Goal: Task Accomplishment & Management: Use online tool/utility

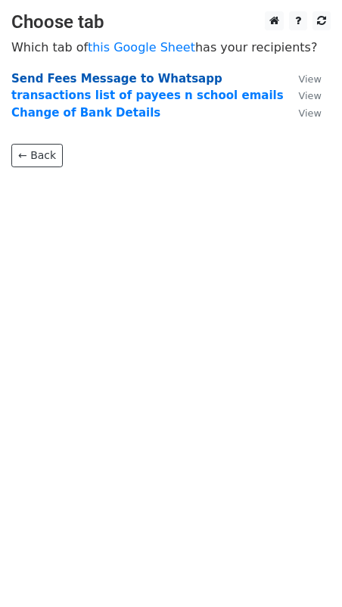
click at [154, 79] on strong "Send Fees Message to Whatsapp" at bounding box center [116, 79] width 211 height 14
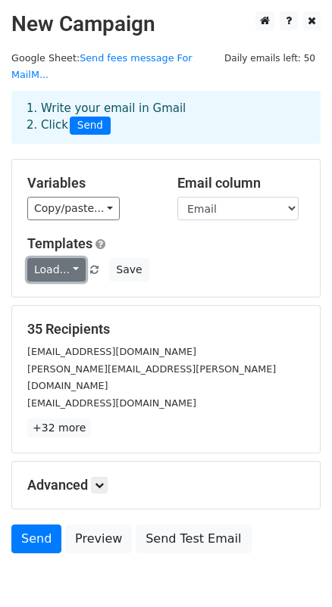
click at [74, 282] on link "Load..." at bounding box center [56, 269] width 58 height 23
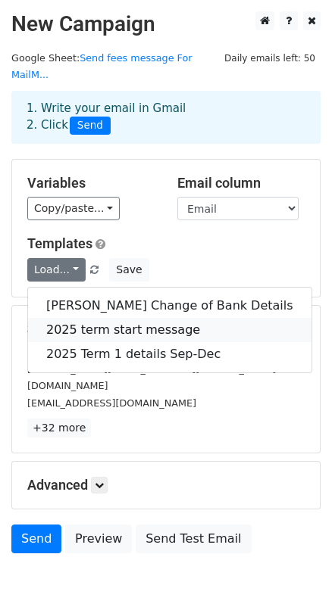
click at [100, 341] on link "2025 term start message" at bounding box center [169, 330] width 283 height 24
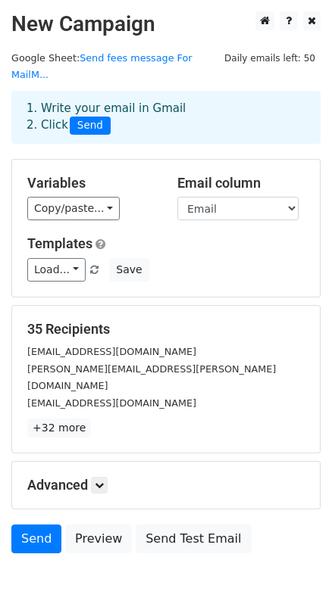
click at [100, 338] on h5 "35 Recipients" at bounding box center [165, 329] width 277 height 17
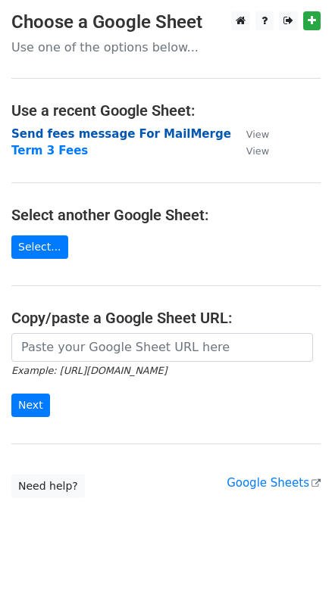
click at [175, 139] on strong "Send fees message For MailMerge" at bounding box center [121, 134] width 220 height 14
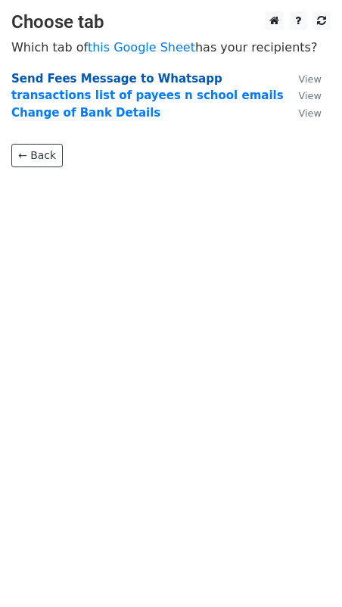
click at [129, 79] on strong "Send Fees Message to Whatsapp" at bounding box center [116, 79] width 211 height 14
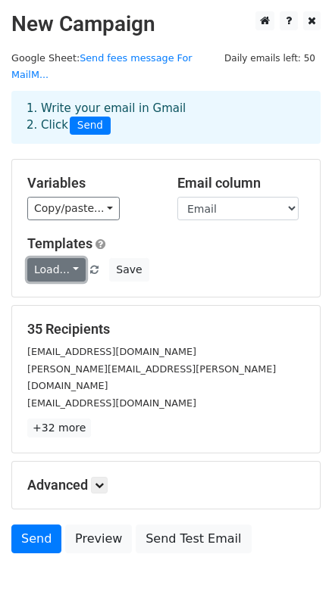
click at [65, 282] on link "Load..." at bounding box center [56, 269] width 58 height 23
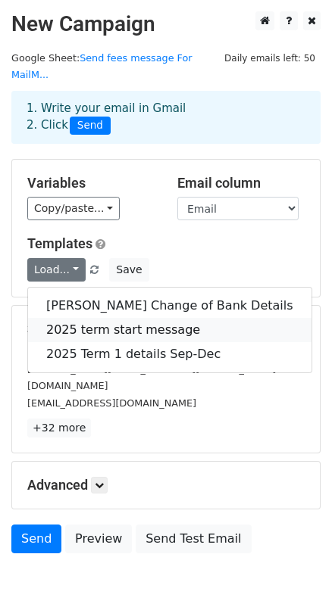
click at [77, 342] on link "2025 term start message" at bounding box center [169, 330] width 283 height 24
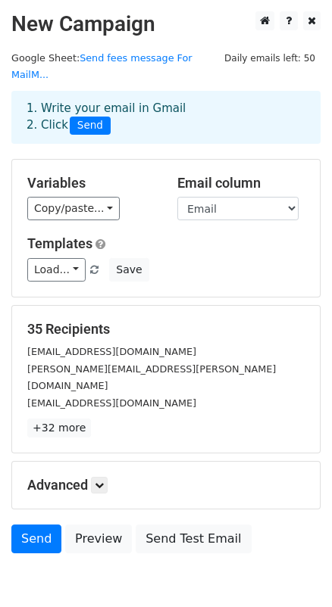
click at [77, 338] on h5 "35 Recipients" at bounding box center [165, 329] width 277 height 17
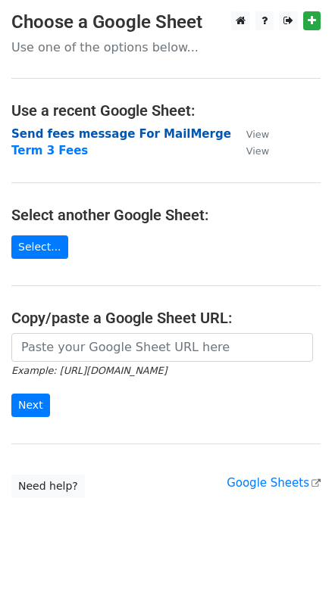
click at [99, 136] on strong "Send fees message For MailMerge" at bounding box center [121, 134] width 220 height 14
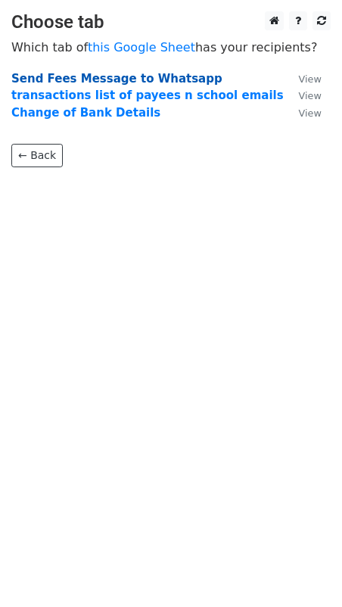
click at [92, 83] on strong "Send Fees Message to Whatsapp" at bounding box center [116, 79] width 211 height 14
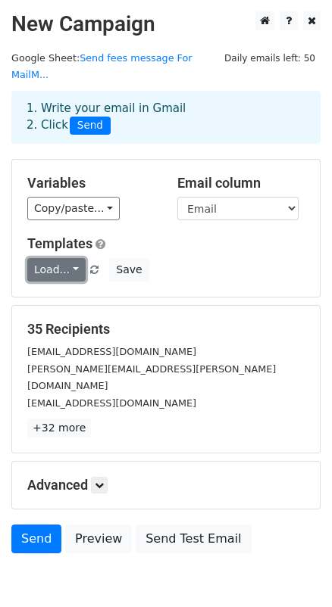
click at [73, 282] on link "Load..." at bounding box center [56, 269] width 58 height 23
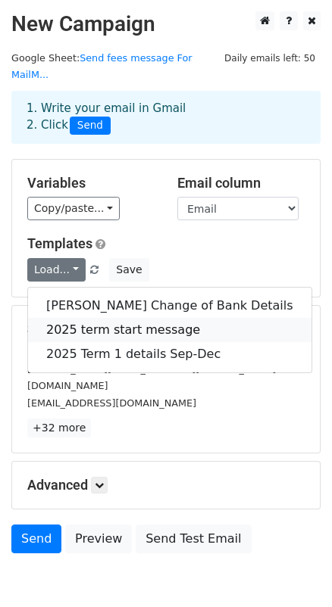
click at [78, 342] on link "2025 term start message" at bounding box center [169, 330] width 283 height 24
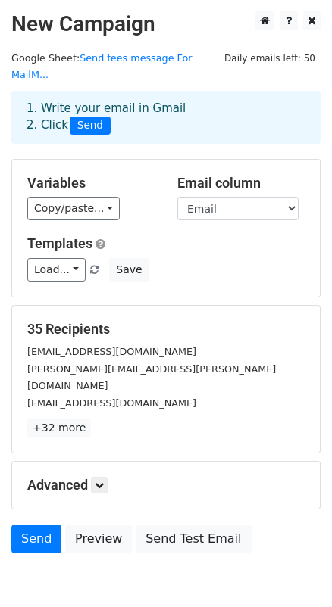
click at [78, 338] on h5 "35 Recipients" at bounding box center [165, 329] width 277 height 17
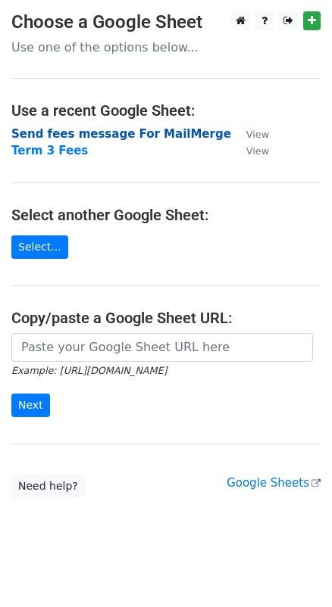
click at [99, 137] on strong "Send fees message For MailMerge" at bounding box center [121, 134] width 220 height 14
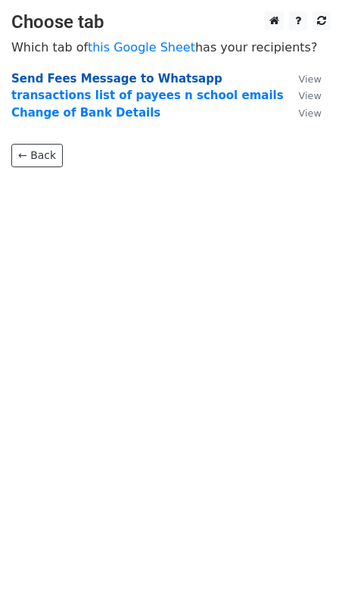
click at [83, 77] on strong "Send Fees Message to Whatsapp" at bounding box center [116, 79] width 211 height 14
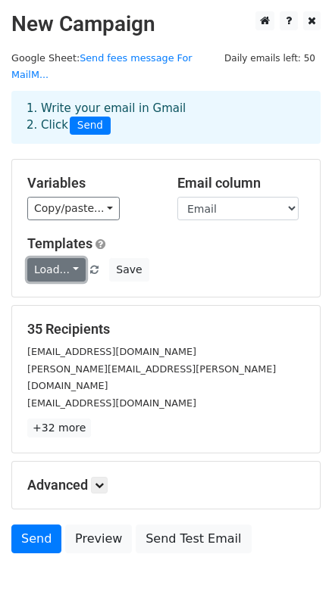
click at [42, 282] on link "Load..." at bounding box center [56, 269] width 58 height 23
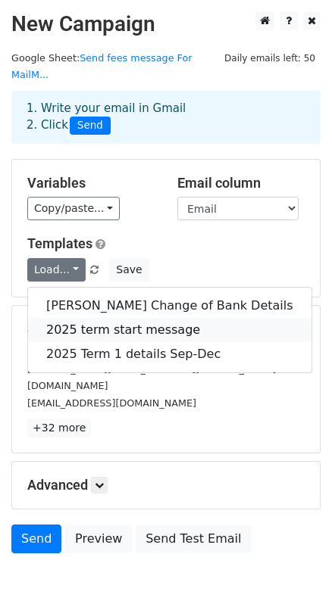
click at [92, 342] on link "2025 term start message" at bounding box center [169, 330] width 283 height 24
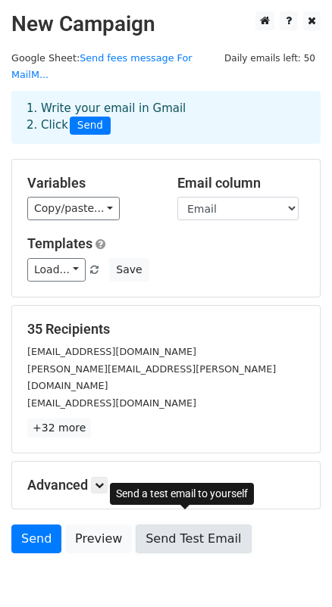
click at [179, 550] on link "Send Test Email" at bounding box center [192, 539] width 115 height 29
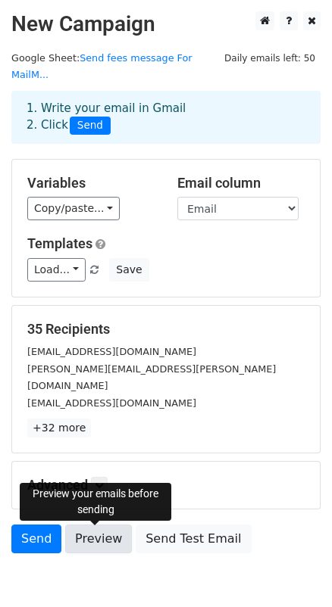
click at [95, 545] on link "Preview" at bounding box center [98, 539] width 67 height 29
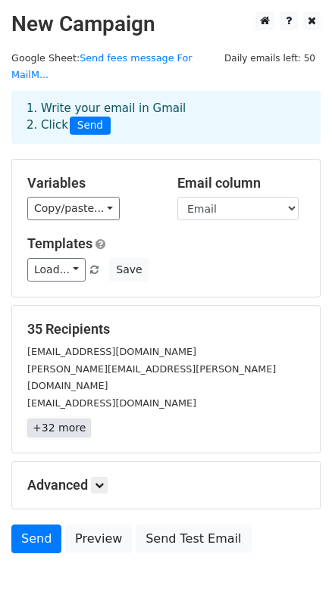
click at [53, 433] on link "+32 more" at bounding box center [59, 428] width 64 height 19
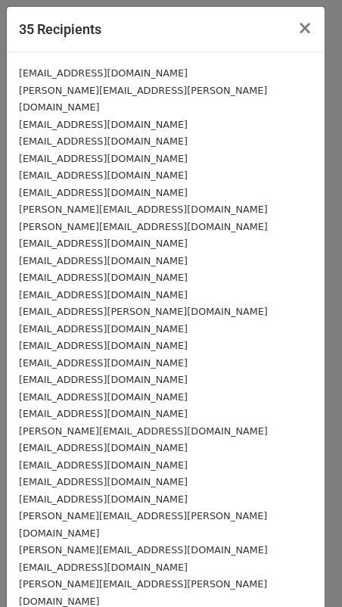
scroll to position [172, 0]
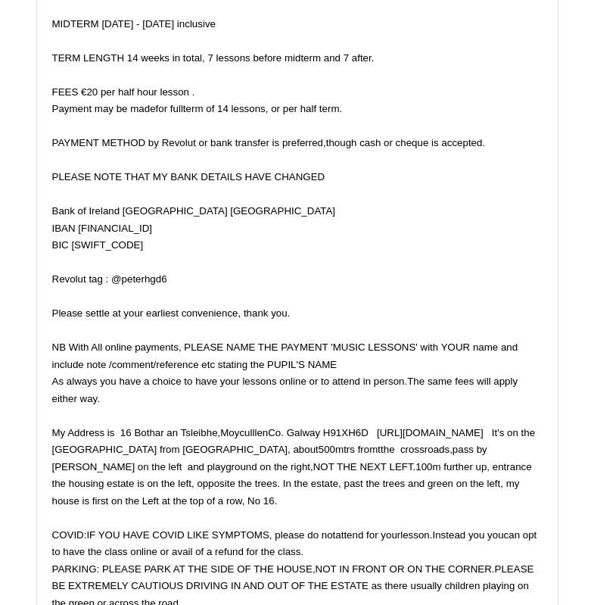
scroll to position [2418, 0]
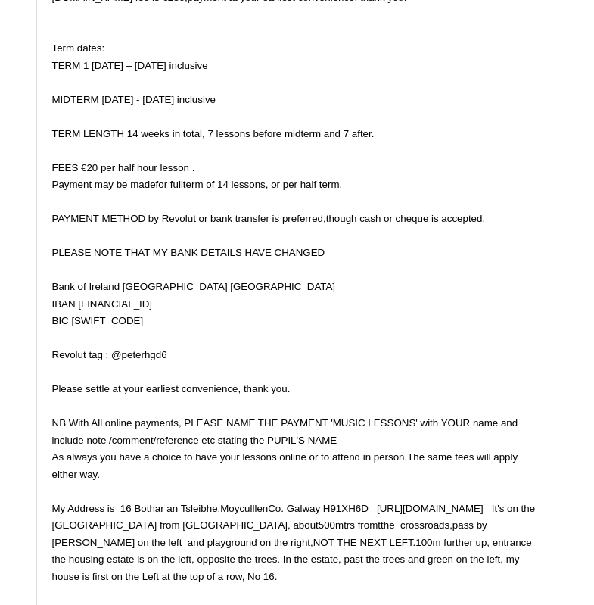
click at [540, 276] on div "The fee for Piano lessons for Fluirse for term 1 is as follows: fee per lesson …" at bounding box center [297, 371] width 490 height 801
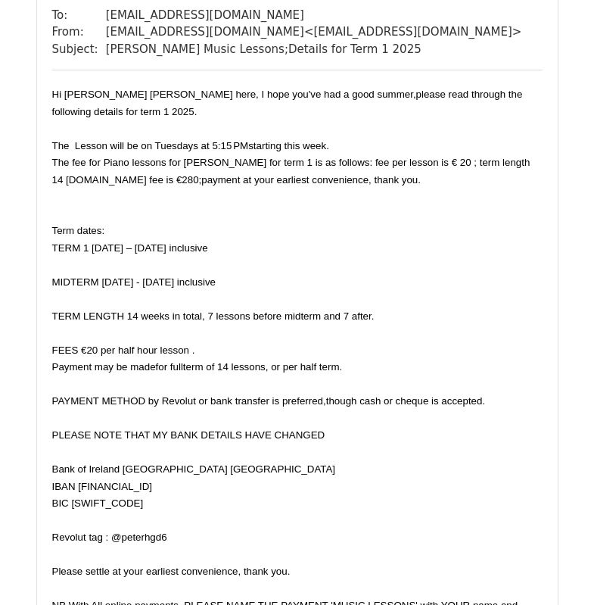
scroll to position [4340, 0]
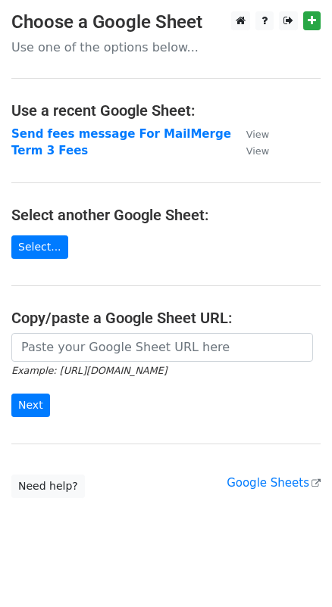
click at [160, 118] on h4 "Use a recent Google Sheet:" at bounding box center [165, 110] width 309 height 18
click at [144, 245] on main "Choose a Google Sheet Use one of the options below... Use a recent Google Sheet…" at bounding box center [166, 254] width 332 height 487
click at [115, 140] on strong "Send fees message For MailMerge" at bounding box center [121, 134] width 220 height 14
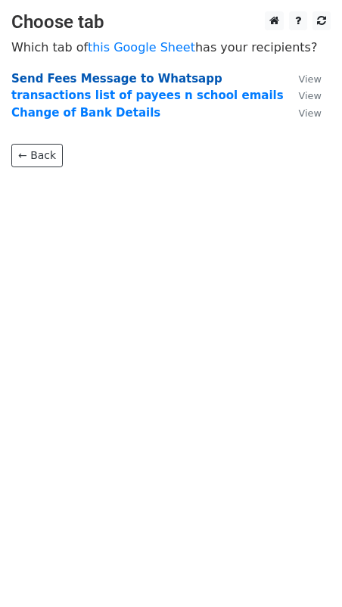
click at [125, 80] on strong "Send Fees Message to Whatsapp" at bounding box center [116, 79] width 211 height 14
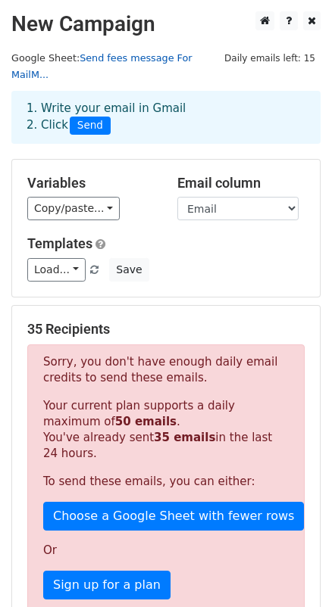
click at [104, 61] on link "Send fees message For MailM..." at bounding box center [101, 66] width 180 height 29
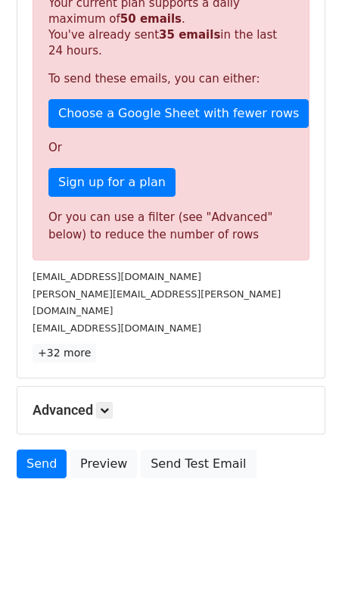
scroll to position [353, 0]
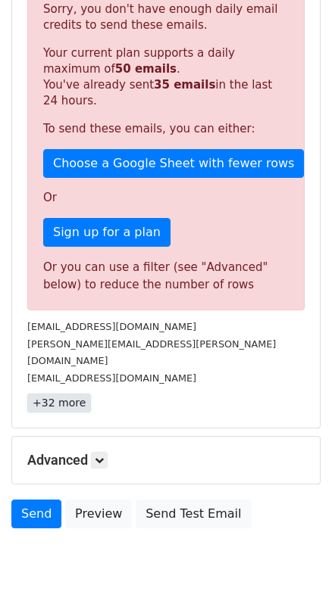
click at [73, 413] on link "+32 more" at bounding box center [59, 403] width 64 height 19
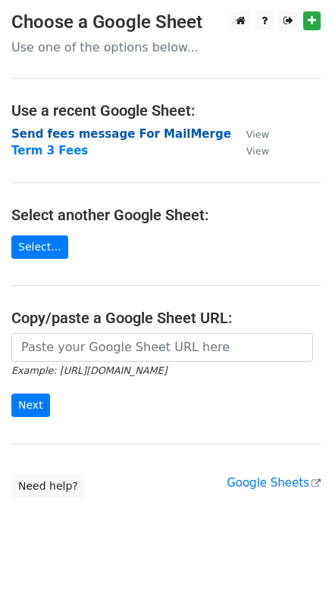
click at [83, 131] on strong "Send fees message For MailMerge" at bounding box center [121, 134] width 220 height 14
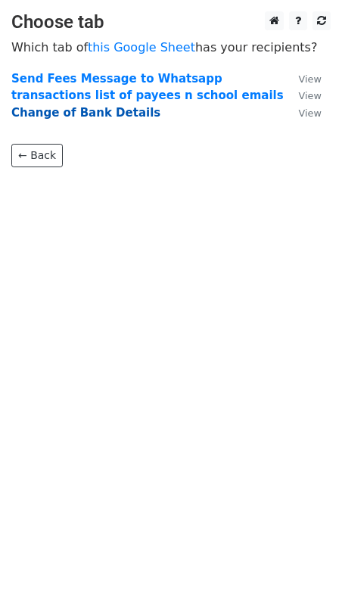
click at [73, 114] on strong "Change of Bank Details" at bounding box center [85, 113] width 149 height 14
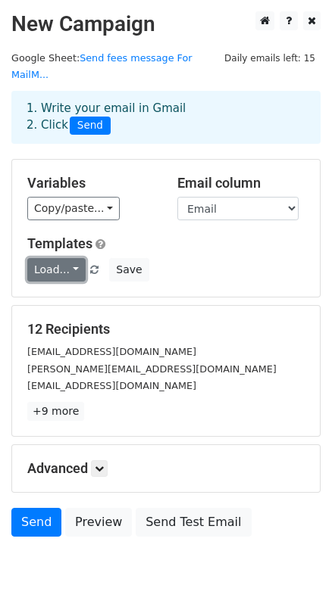
click at [77, 282] on link "Load..." at bounding box center [56, 269] width 58 height 23
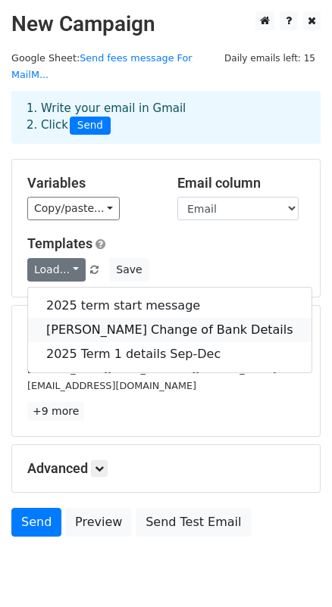
click at [86, 341] on link "[PERSON_NAME] Change of Bank Details" at bounding box center [169, 330] width 283 height 24
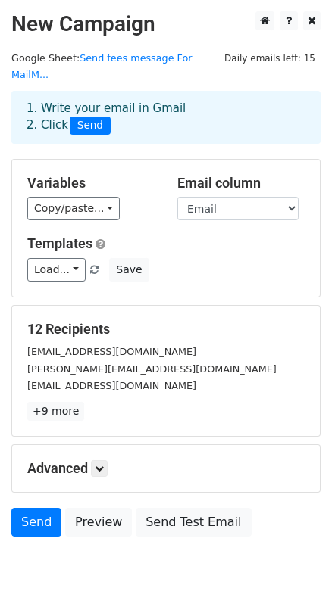
click at [86, 338] on h5 "12 Recipients" at bounding box center [165, 329] width 277 height 17
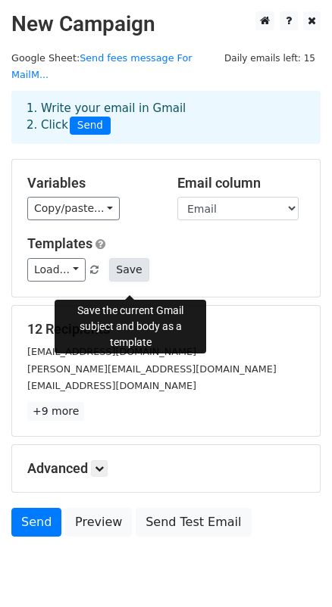
click at [126, 282] on button "Save" at bounding box center [128, 269] width 39 height 23
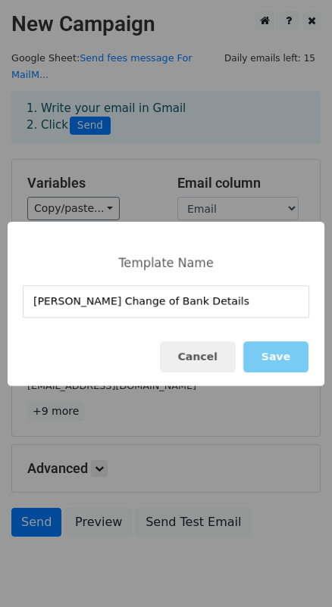
type input "[PERSON_NAME] Change of Bank Details"
click at [269, 357] on button "Save" at bounding box center [275, 356] width 65 height 31
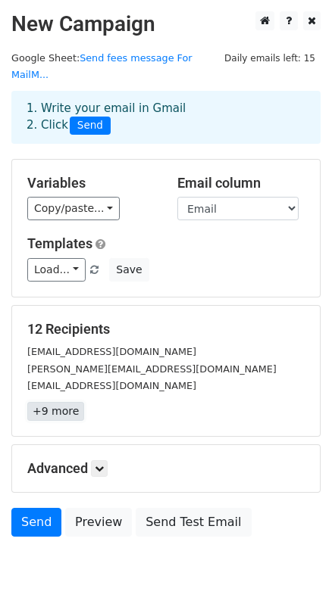
click at [54, 421] on link "+9 more" at bounding box center [55, 411] width 57 height 19
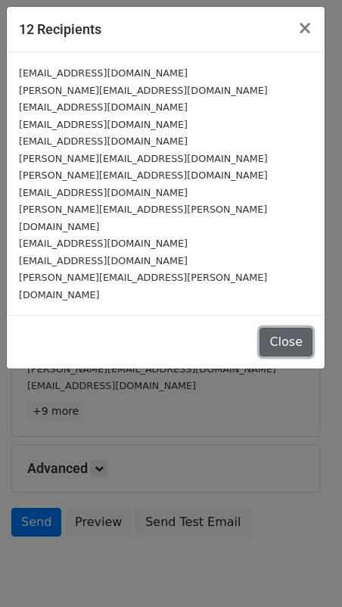
click at [280, 333] on button "Close" at bounding box center [286, 342] width 53 height 29
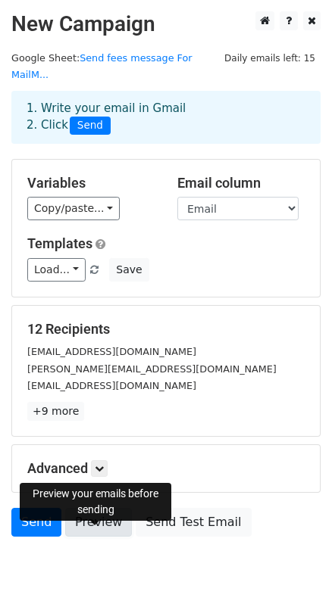
click at [87, 537] on link "Preview" at bounding box center [98, 522] width 67 height 29
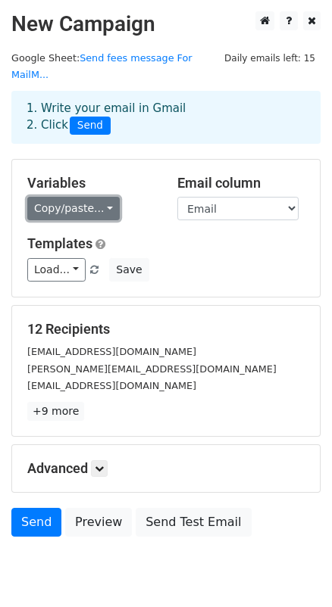
click at [94, 216] on link "Copy/paste..." at bounding box center [73, 208] width 92 height 23
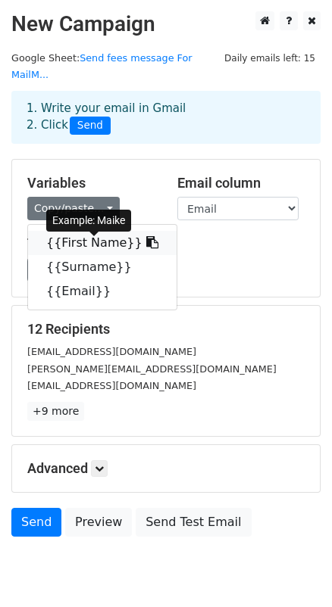
click at [92, 254] on link "{{First Name}}" at bounding box center [102, 243] width 148 height 24
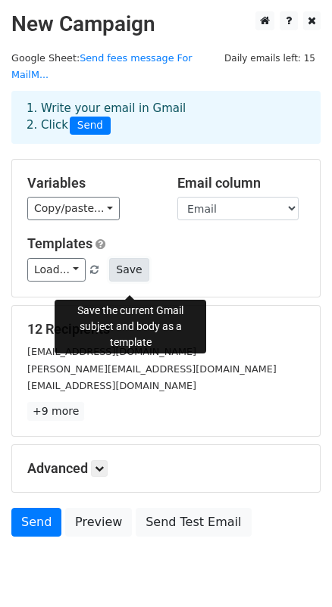
click at [123, 282] on button "Save" at bounding box center [128, 269] width 39 height 23
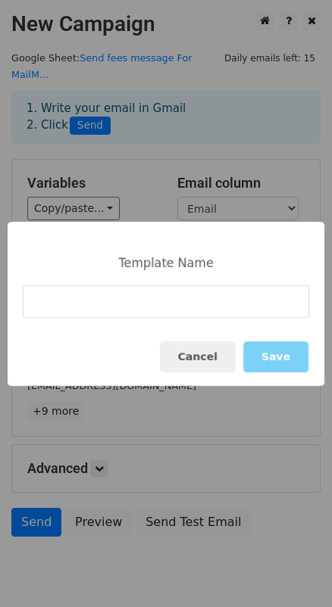
click at [96, 304] on input at bounding box center [166, 301] width 286 height 33
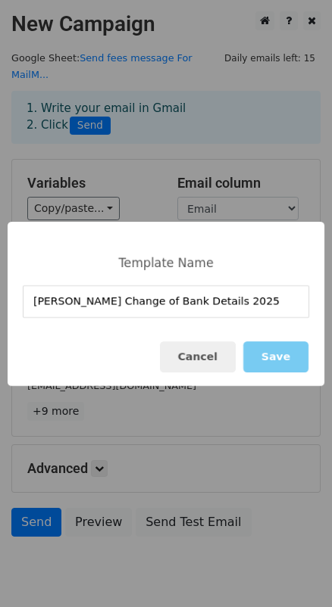
type input "Peter Tobin Change of Bank Details 2025"
click at [283, 360] on button "Save" at bounding box center [275, 356] width 65 height 31
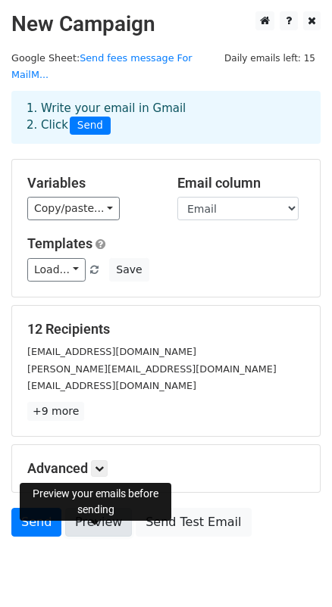
click at [104, 537] on link "Preview" at bounding box center [98, 522] width 67 height 29
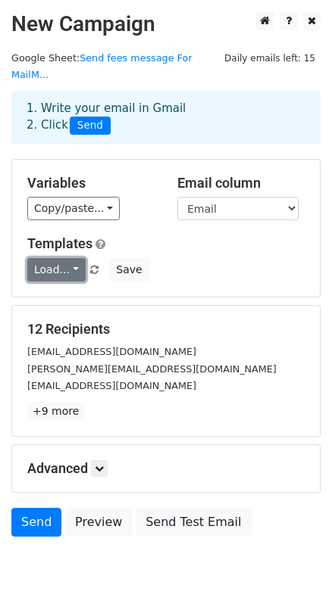
click at [76, 282] on link "Load..." at bounding box center [56, 269] width 58 height 23
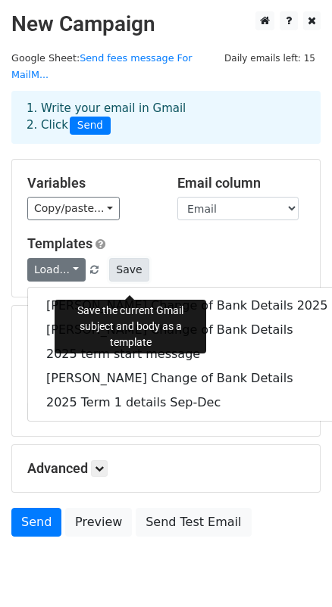
click at [129, 277] on button "Save" at bounding box center [128, 269] width 39 height 23
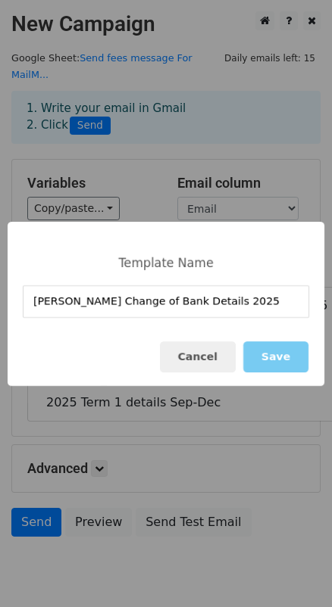
type input "Peter Tobin Change of Bank Details 2025"
click at [268, 353] on button "Save" at bounding box center [275, 356] width 65 height 31
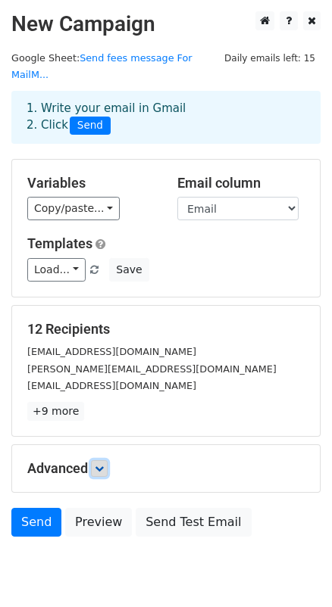
click at [104, 473] on icon at bounding box center [99, 468] width 9 height 9
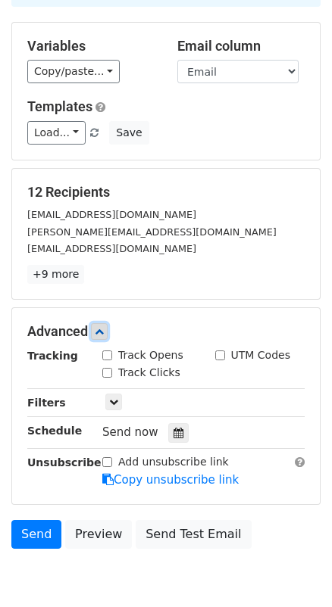
scroll to position [206, 0]
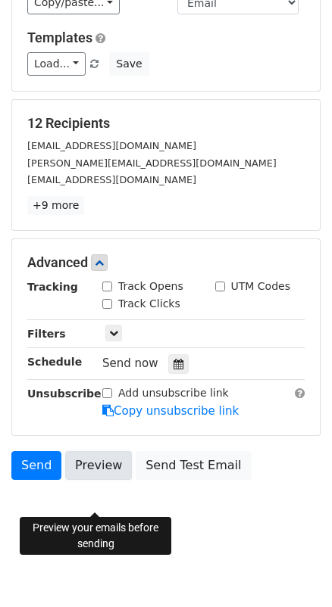
click at [117, 480] on link "Preview" at bounding box center [98, 465] width 67 height 29
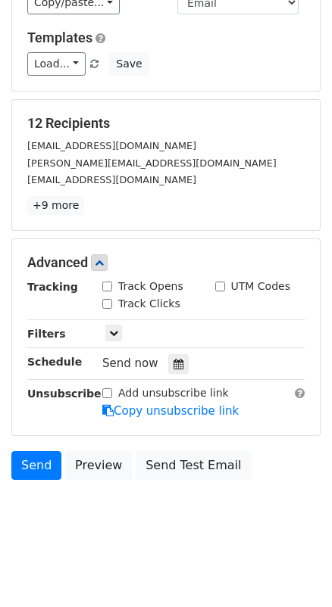
scroll to position [0, 0]
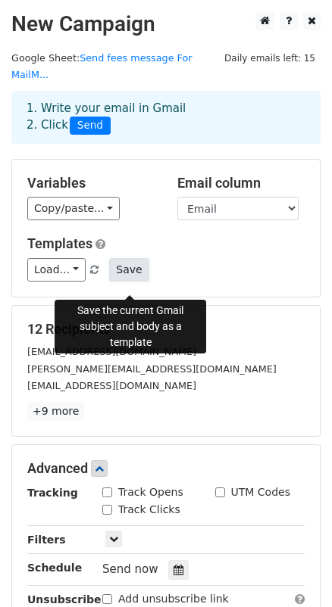
click at [134, 282] on button "Save" at bounding box center [128, 269] width 39 height 23
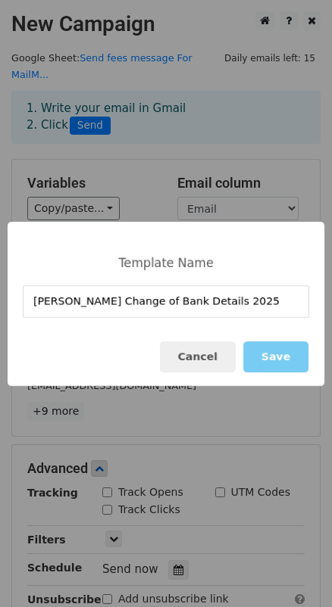
type input "Peter Tobin Change of Bank Details 2025"
click at [286, 358] on button "Save" at bounding box center [275, 356] width 65 height 31
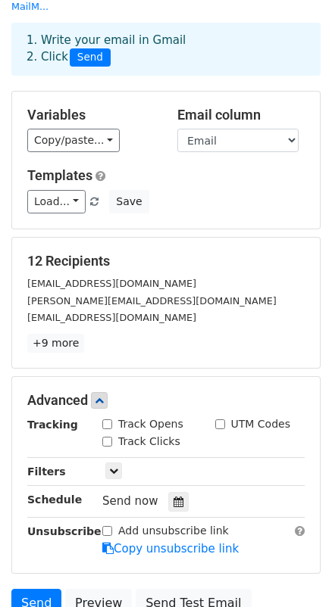
scroll to position [206, 0]
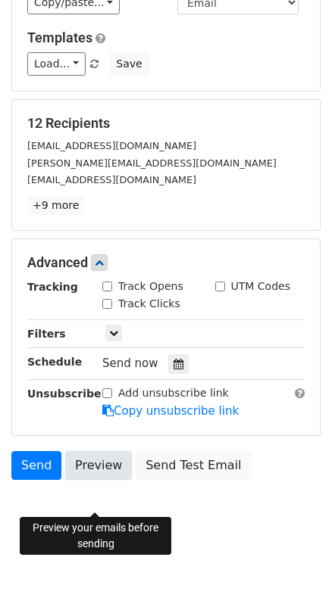
click at [98, 480] on link "Preview" at bounding box center [98, 465] width 67 height 29
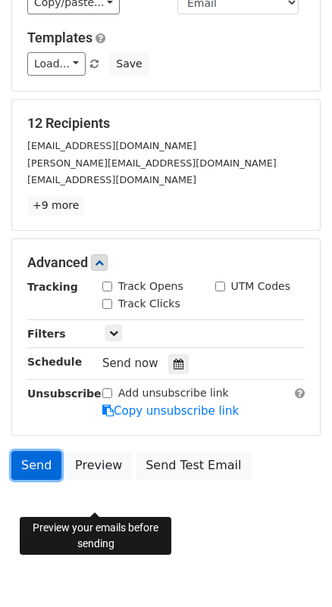
click at [30, 480] on link "Send" at bounding box center [36, 465] width 50 height 29
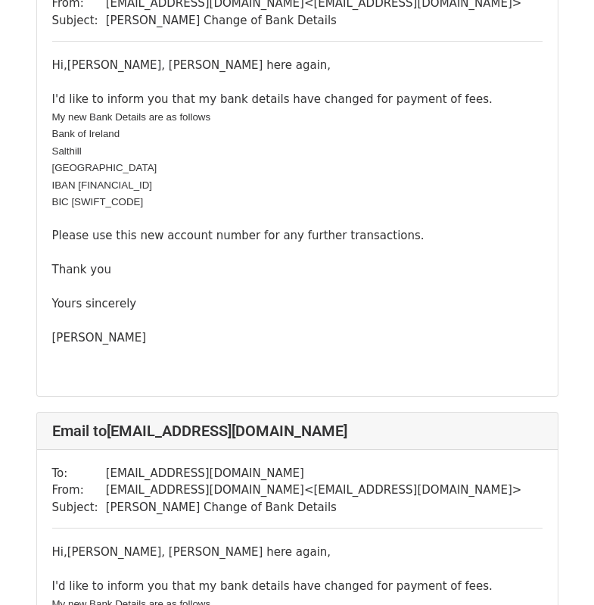
scroll to position [3255, 0]
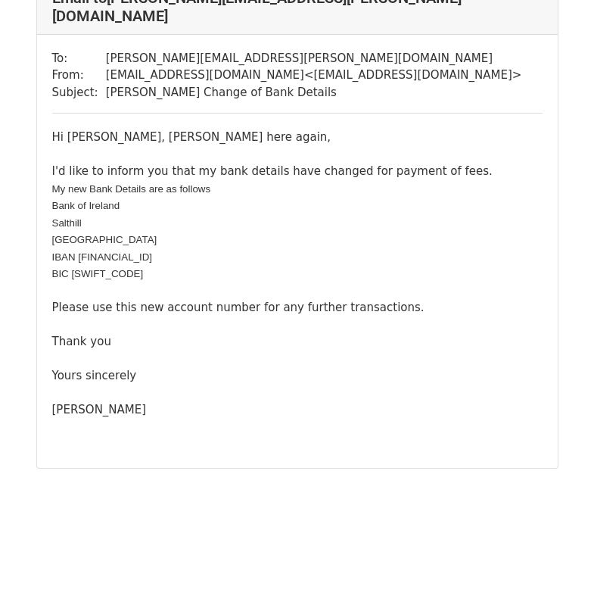
scroll to position [5828, 0]
